Goal: Task Accomplishment & Management: Use online tool/utility

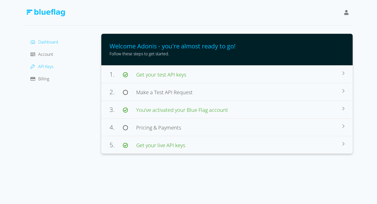
click at [46, 68] on span "API Keys" at bounding box center [45, 67] width 15 height 6
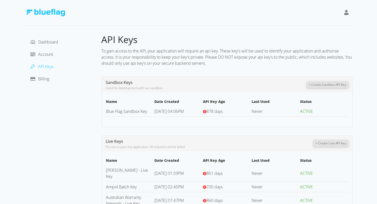
click at [333, 141] on button "+ Create Live API Key" at bounding box center [331, 143] width 35 height 7
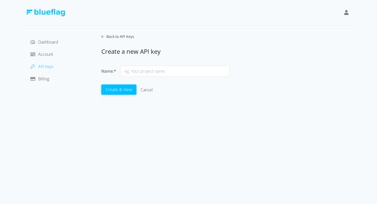
click at [189, 74] on input "text" at bounding box center [174, 71] width 109 height 11
type input "SIRA v2 - Live Key"
click at [120, 87] on button "Create & View" at bounding box center [118, 89] width 35 height 10
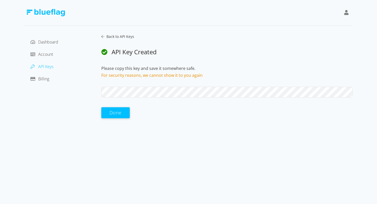
click at [114, 85] on div "Back to API Keys API Key Created Please copy this key and save it somewhere saf…" at bounding box center [226, 76] width 251 height 85
click at [117, 112] on button "Done" at bounding box center [115, 112] width 28 height 11
